Goal: Transaction & Acquisition: Purchase product/service

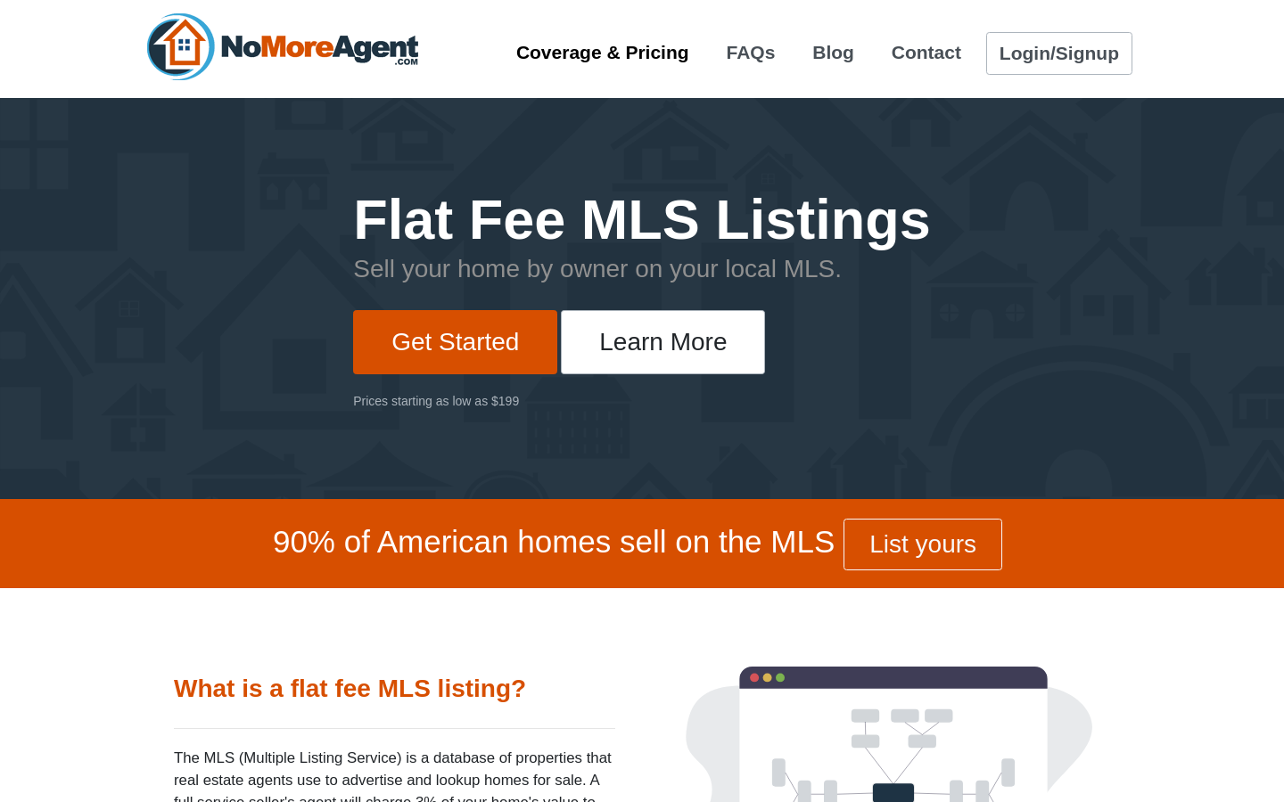
click at [596, 53] on link "Coverage & Pricing" at bounding box center [603, 52] width 198 height 33
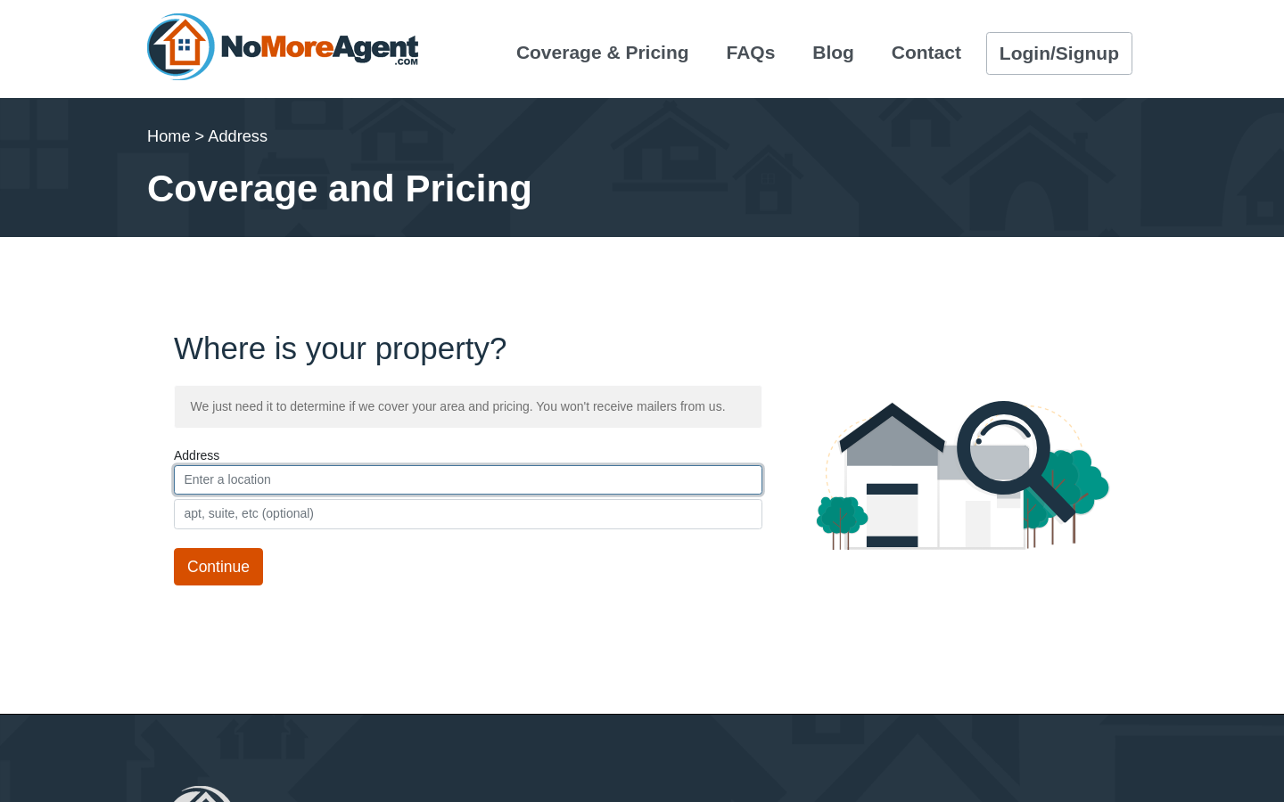
click at [223, 476] on input "text" at bounding box center [468, 480] width 588 height 30
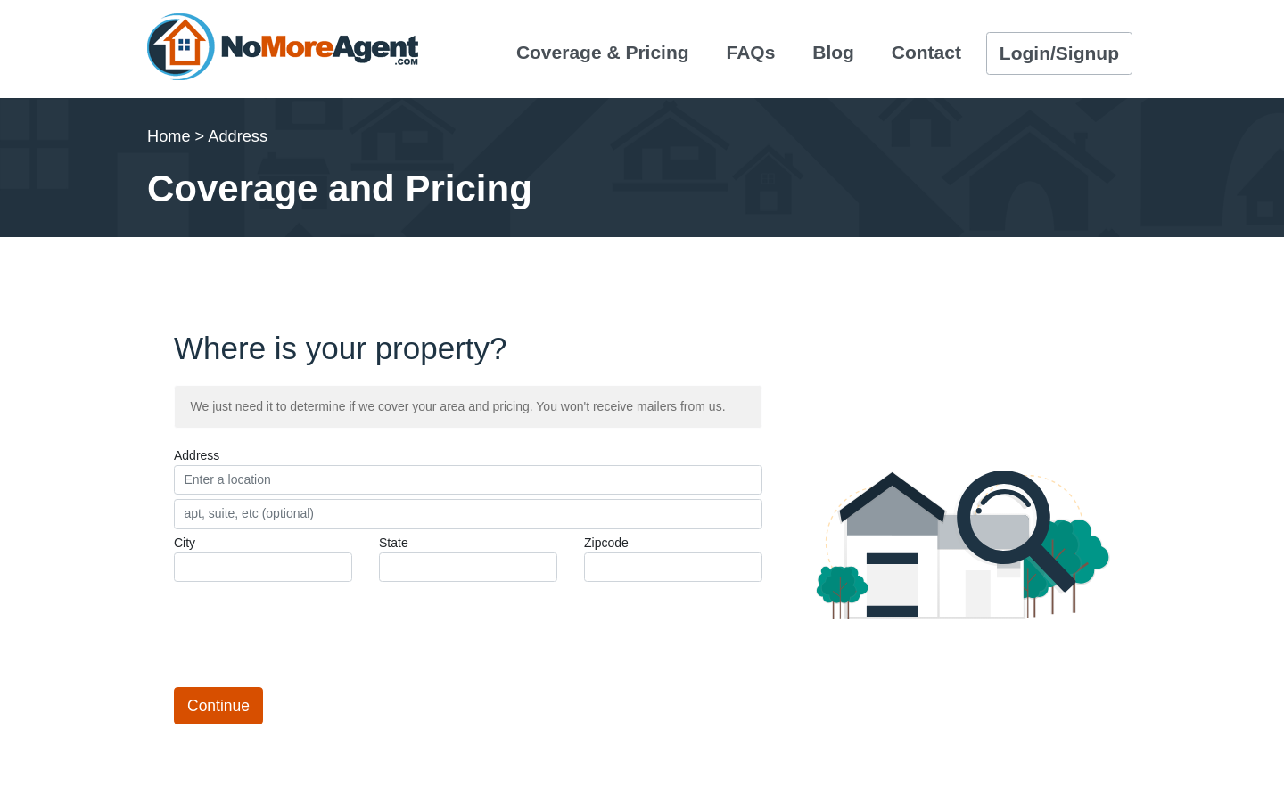
click at [223, 476] on div "Address" at bounding box center [468, 488] width 588 height 83
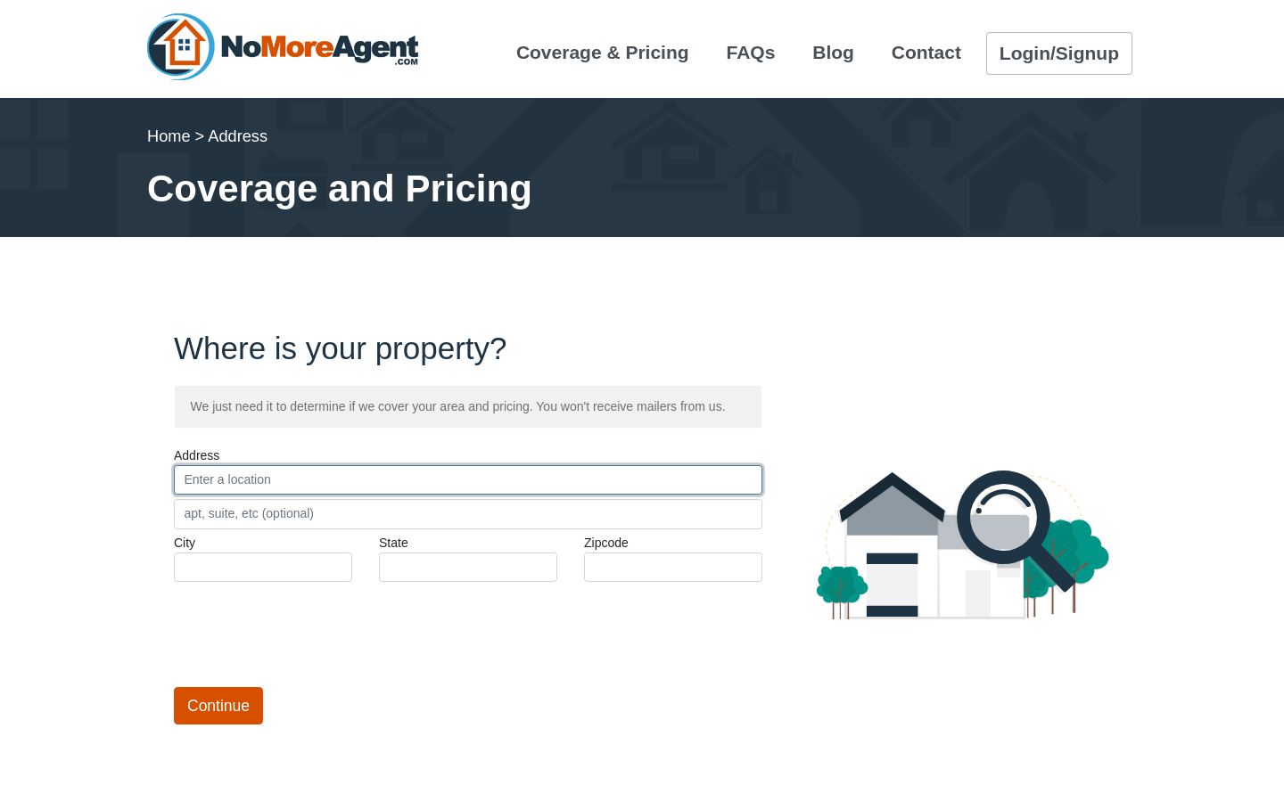
click at [212, 496] on input "text" at bounding box center [468, 480] width 588 height 30
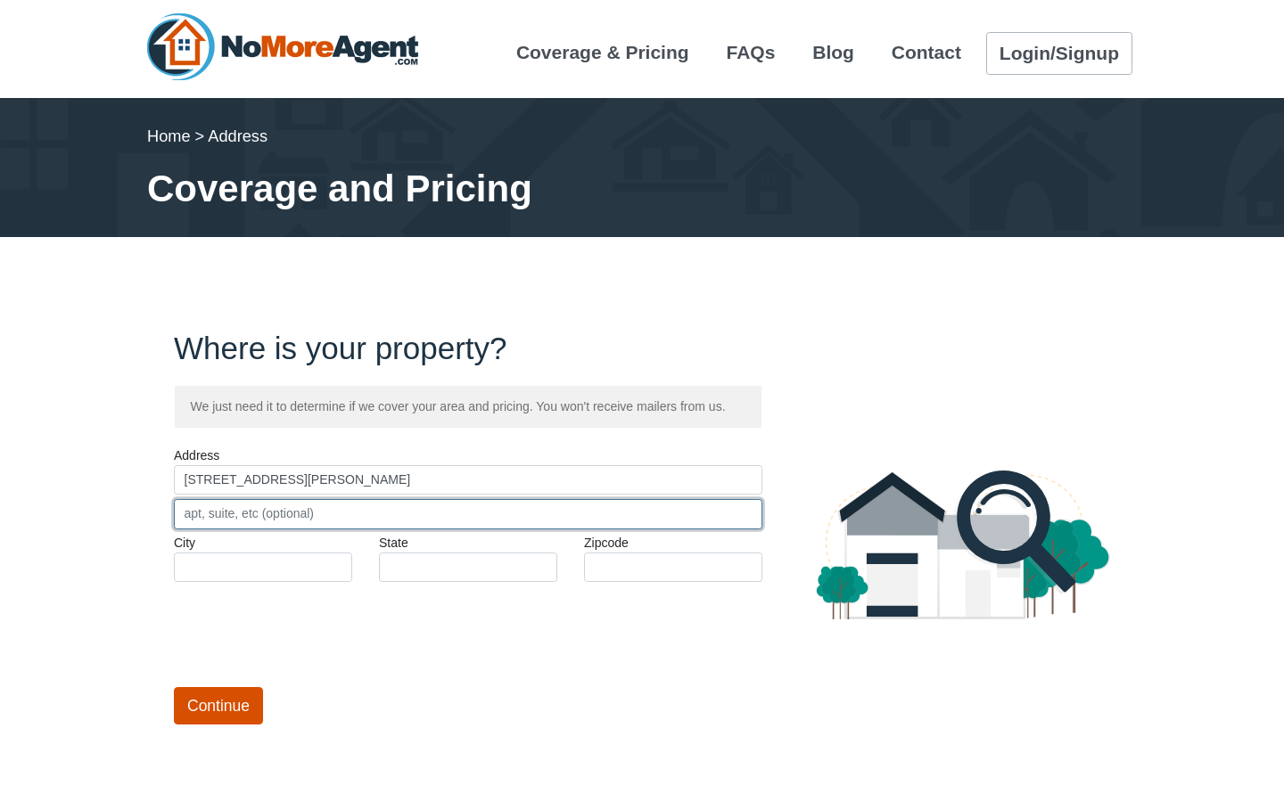
type input "86 Eileen Ln"
type input "Concord"
type input "CA"
type input "94518"
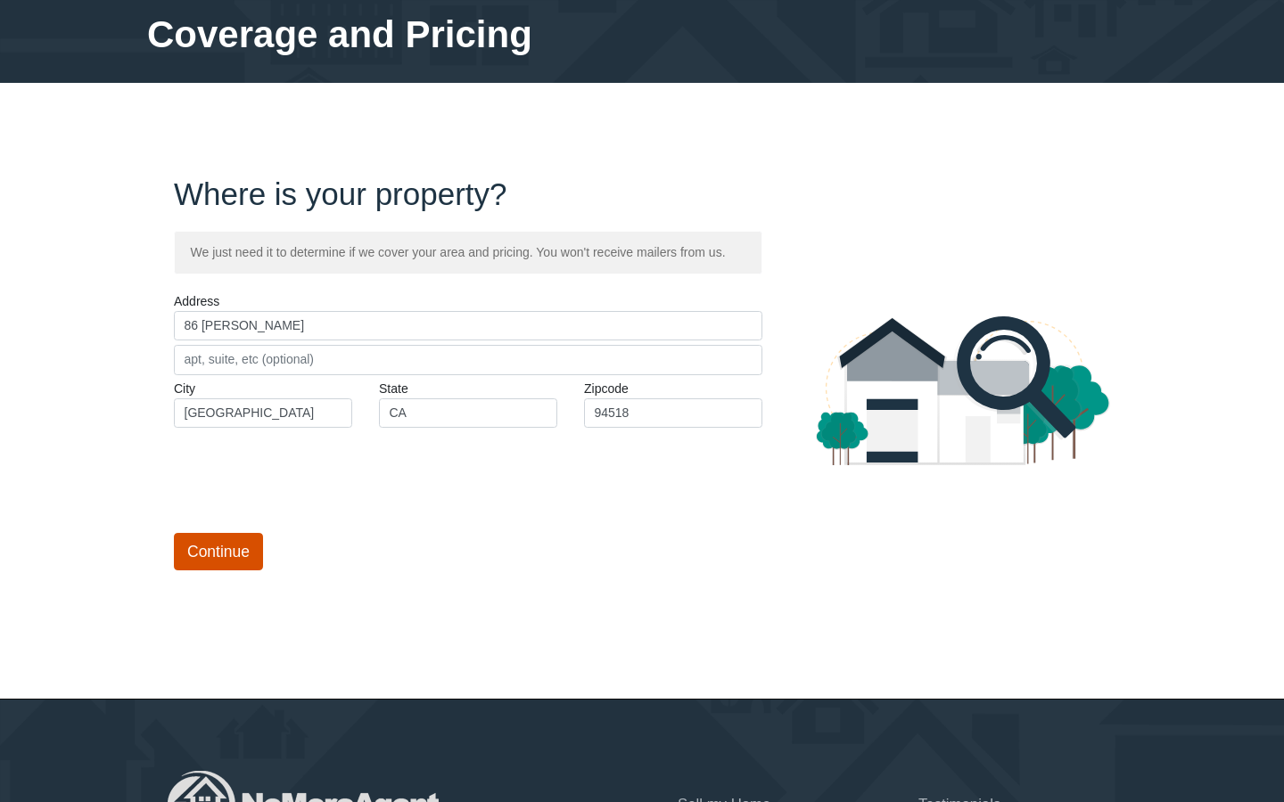
scroll to position [155, 0]
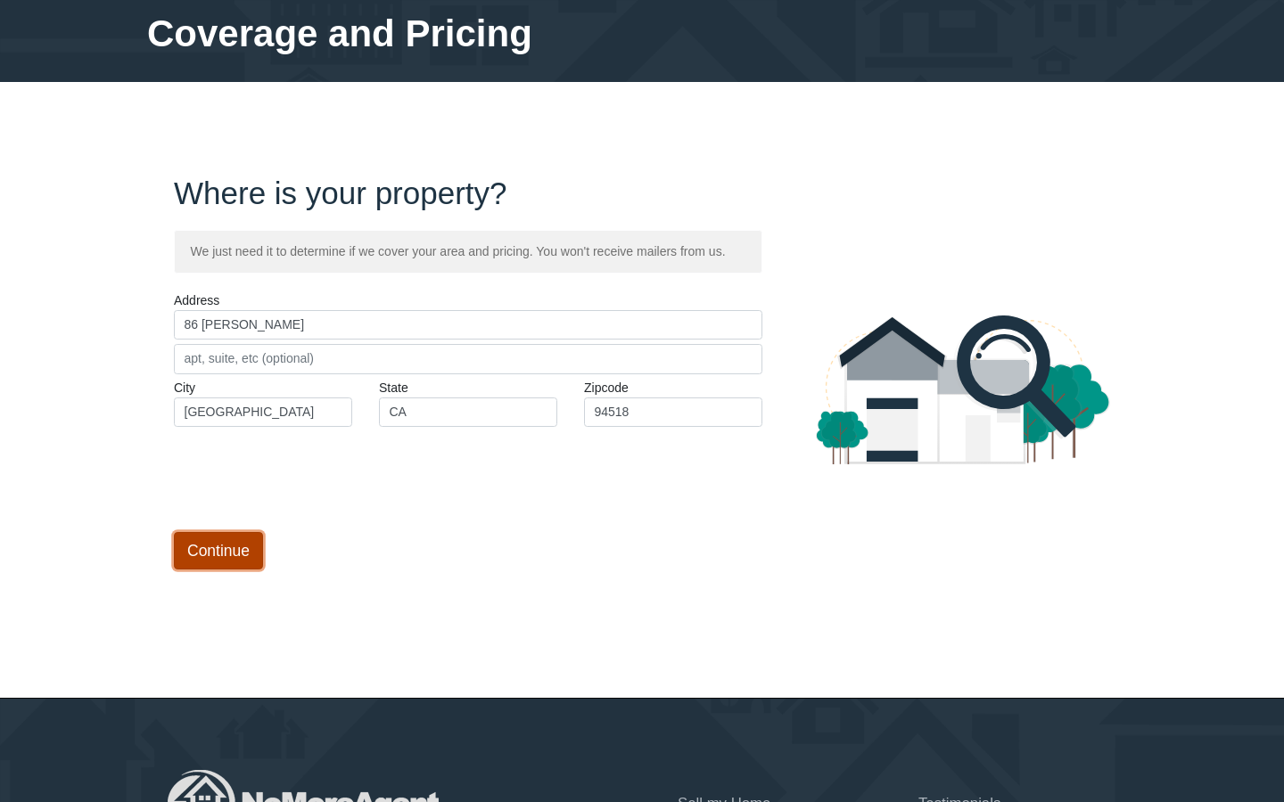
click at [239, 570] on input "Continue" at bounding box center [218, 550] width 89 height 37
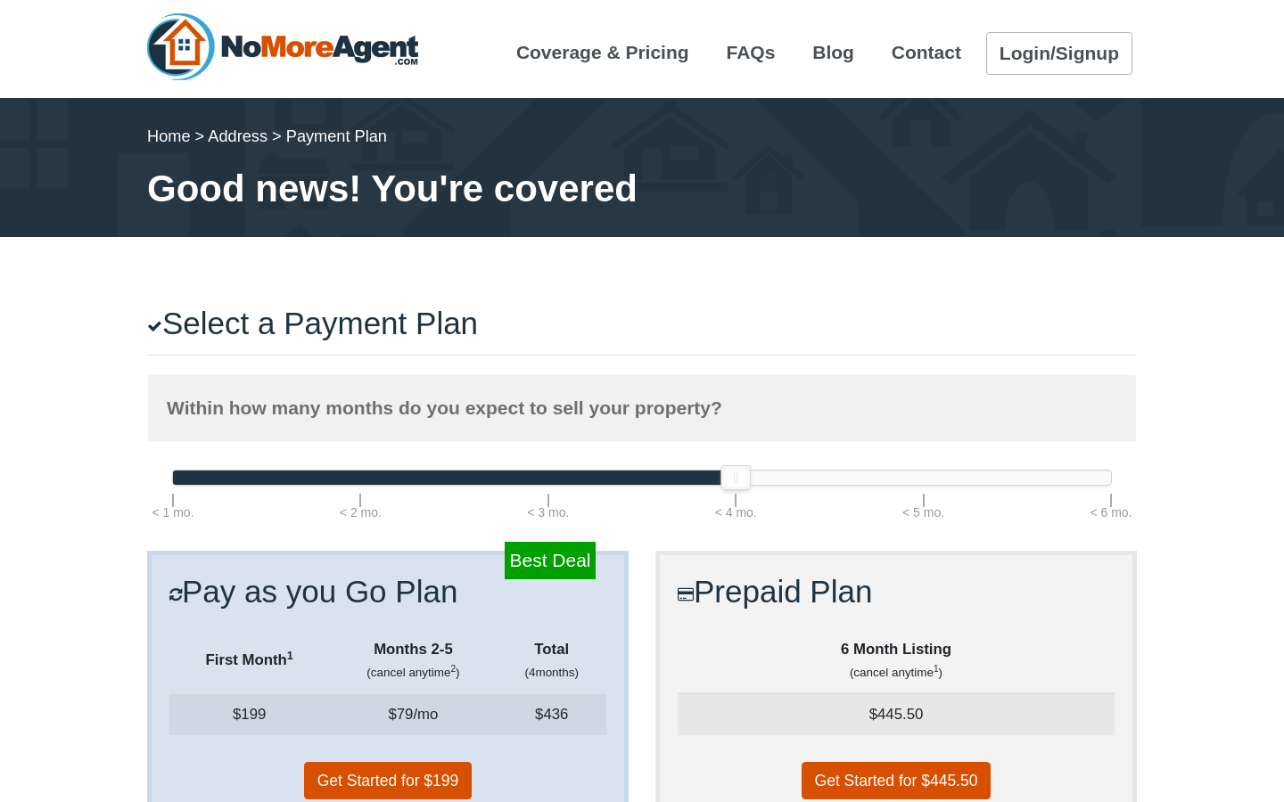
click at [731, 478] on div at bounding box center [642, 478] width 938 height 14
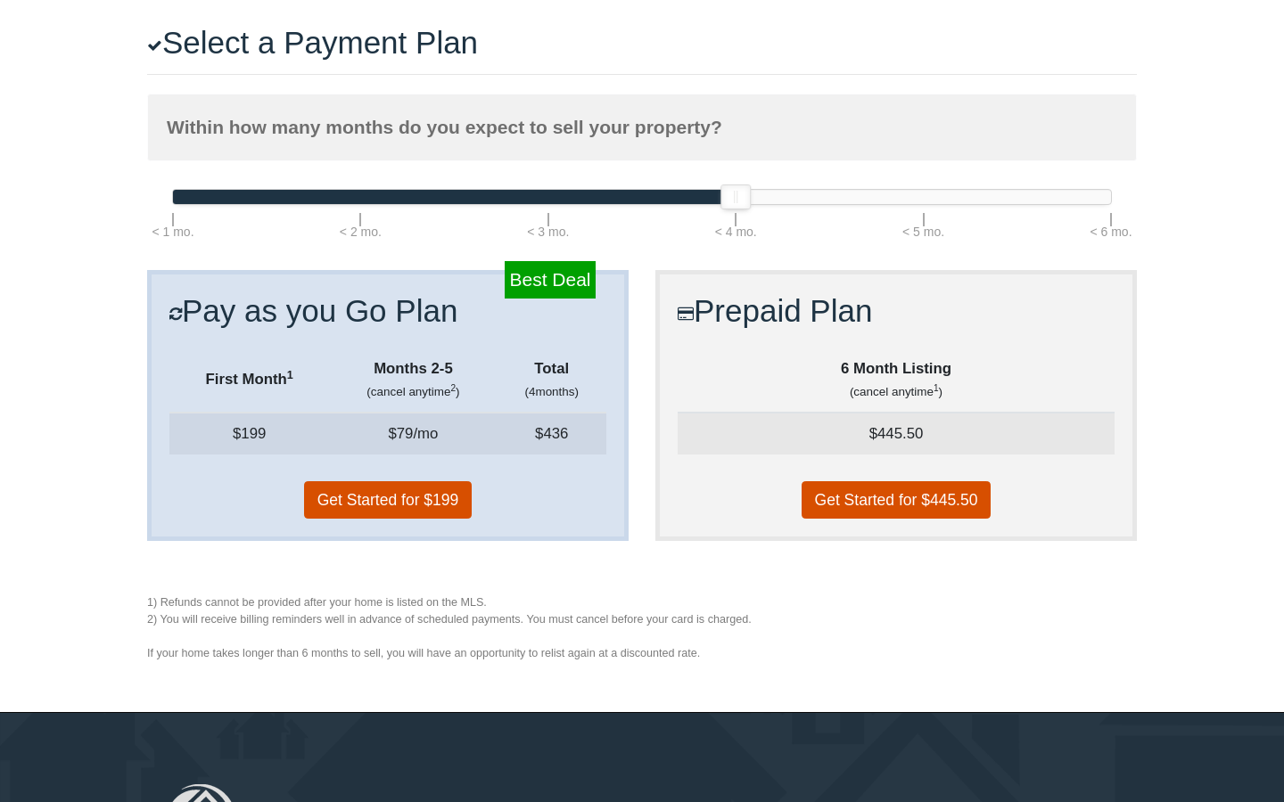
scroll to position [283, 0]
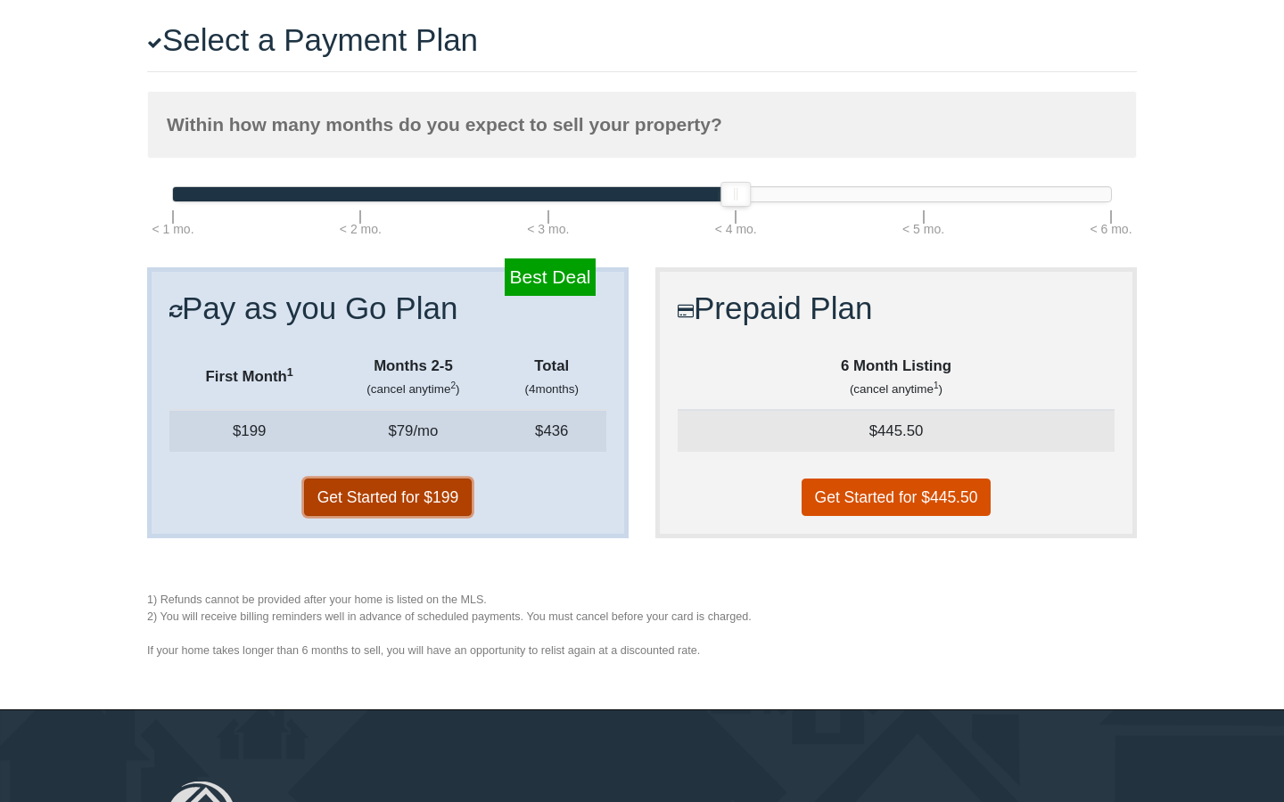
click at [386, 504] on link "Get Started for $199" at bounding box center [388, 497] width 168 height 37
